Goal: Task Accomplishment & Management: Manage account settings

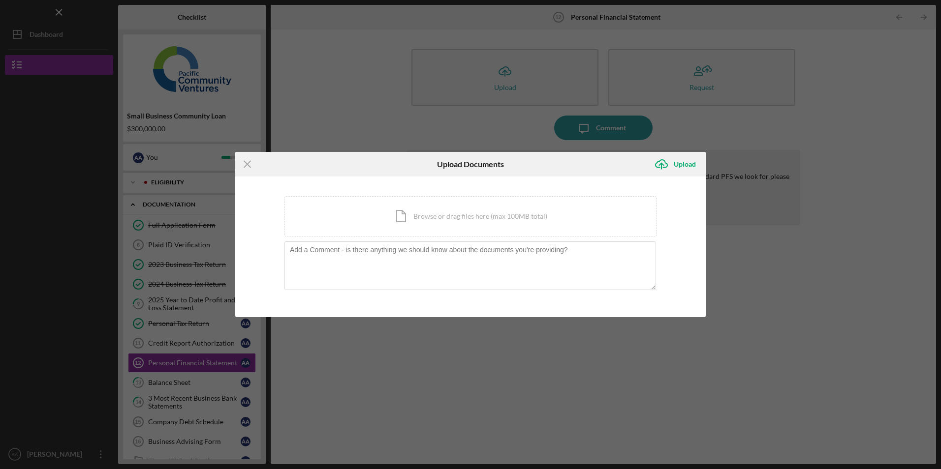
scroll to position [49, 0]
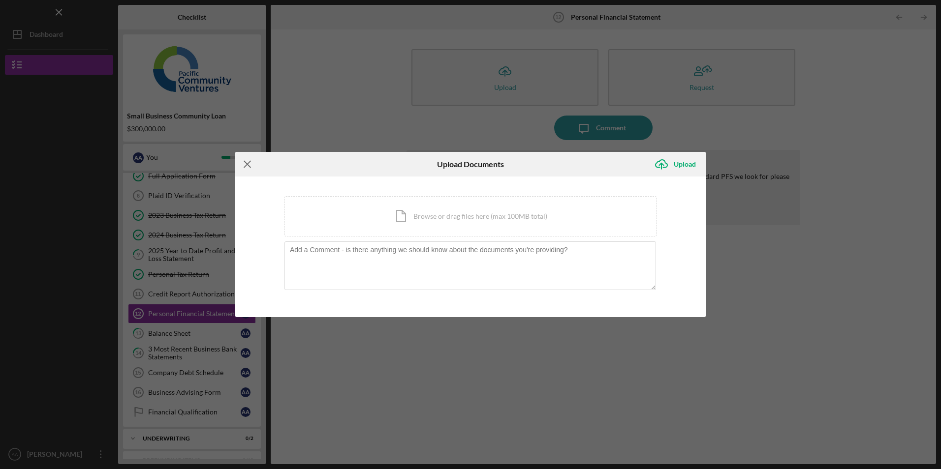
click at [246, 164] on line at bounding box center [247, 164] width 6 height 6
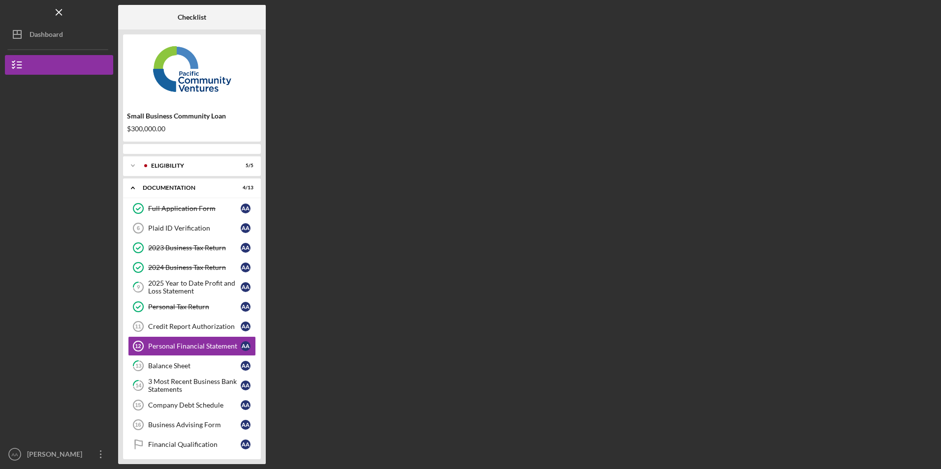
scroll to position [38, 0]
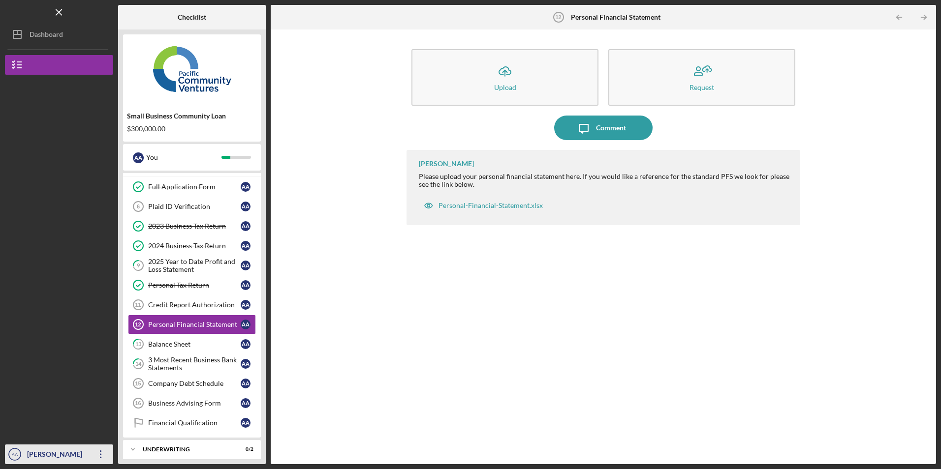
click at [99, 456] on icon "Icon/Overflow" at bounding box center [101, 454] width 25 height 25
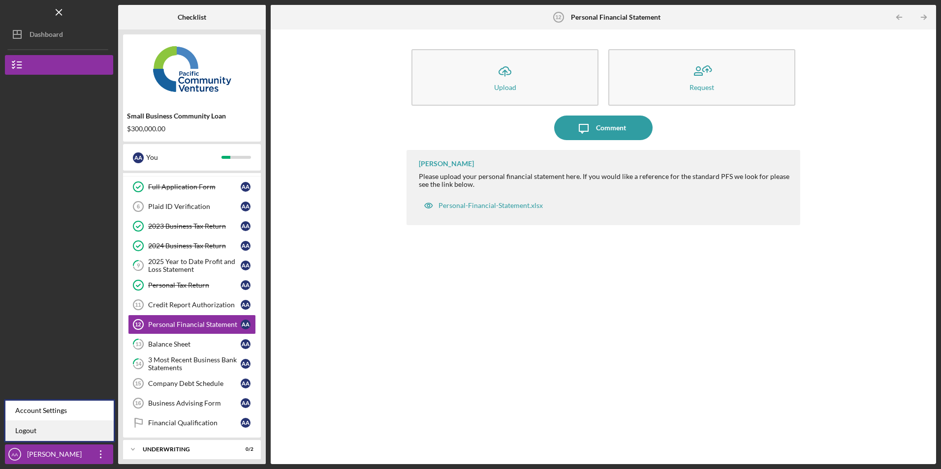
click at [97, 433] on link "Logout" at bounding box center [59, 431] width 108 height 20
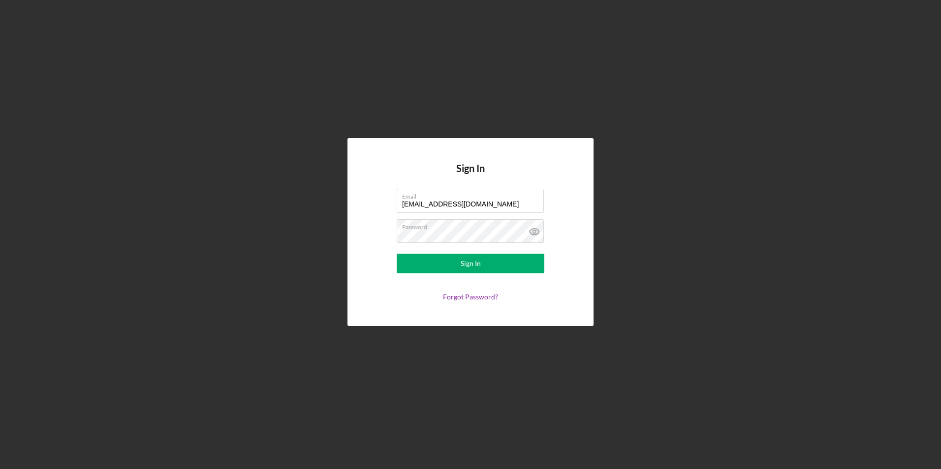
drag, startPoint x: 474, startPoint y: 204, endPoint x: 352, endPoint y: 191, distance: 123.2
click at [352, 191] on div "Sign In Email [EMAIL_ADDRESS][DOMAIN_NAME] Password Sign In Forgot Password?" at bounding box center [470, 231] width 246 height 187
type input "[EMAIL_ADDRESS][DOMAIN_NAME]"
click at [429, 270] on button "Sign In" at bounding box center [470, 264] width 148 height 20
